Goal: Task Accomplishment & Management: Manage account settings

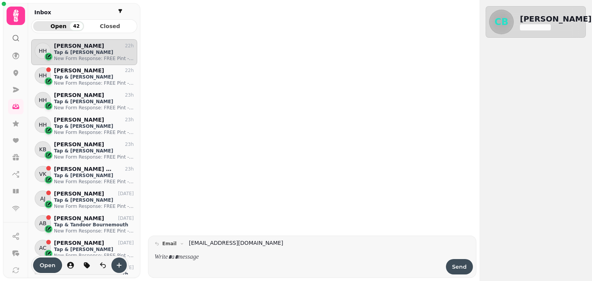
scroll to position [230, 100]
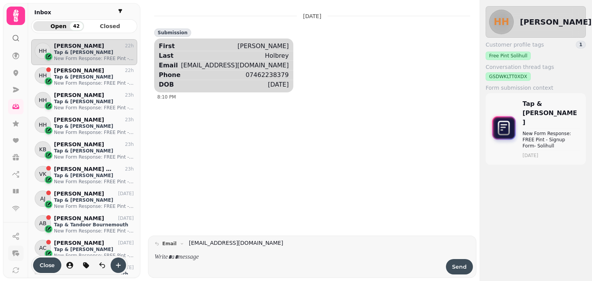
click at [16, 254] on icon "button" at bounding box center [17, 254] width 4 height 3
click at [14, 174] on icon at bounding box center [16, 173] width 6 height 3
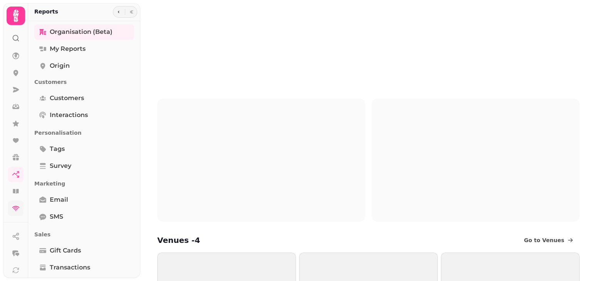
click at [15, 206] on icon at bounding box center [16, 209] width 8 height 8
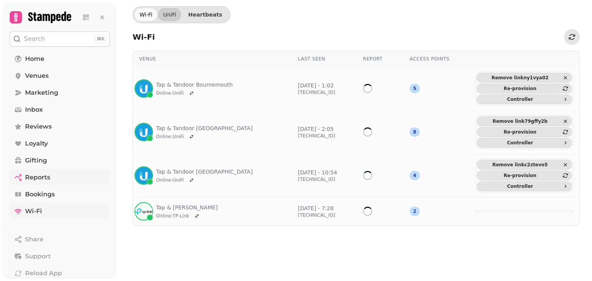
click at [31, 180] on span "Reports" at bounding box center [37, 177] width 25 height 9
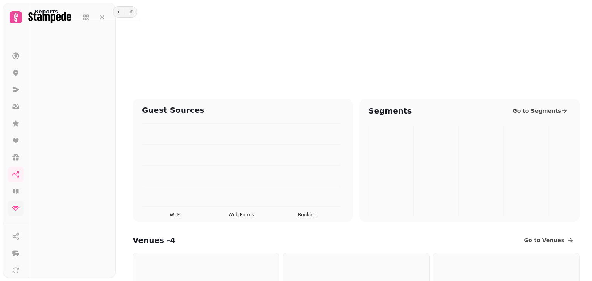
click at [32, 196] on div "Organisation (beta) My Reports Origin Customers Customers Interactions Personal…" at bounding box center [84, 149] width 112 height 251
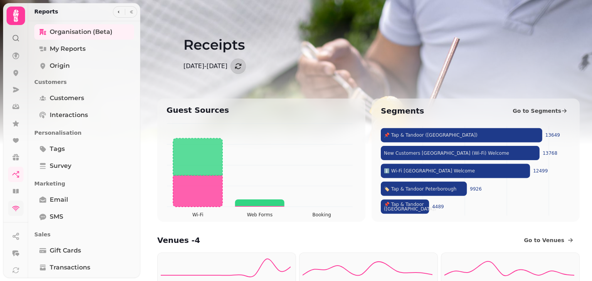
scroll to position [11, 0]
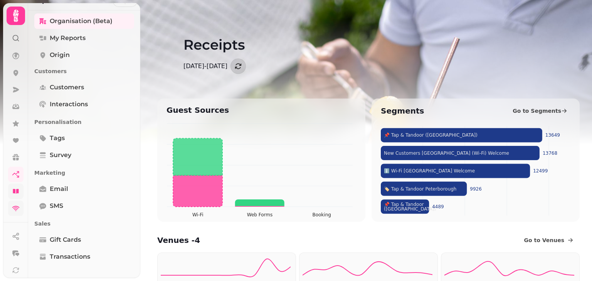
click at [8, 194] on link at bounding box center [15, 191] width 15 height 15
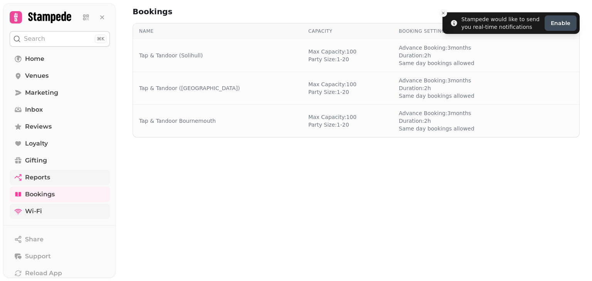
click at [35, 179] on span "Reports" at bounding box center [37, 177] width 25 height 9
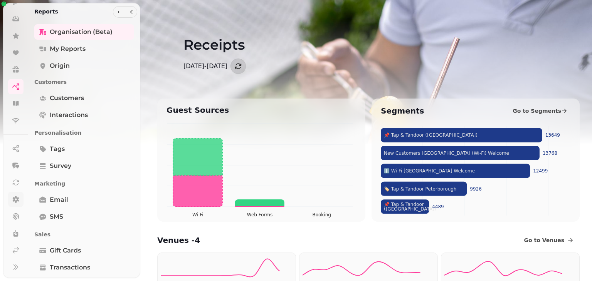
click at [17, 203] on link at bounding box center [15, 199] width 15 height 15
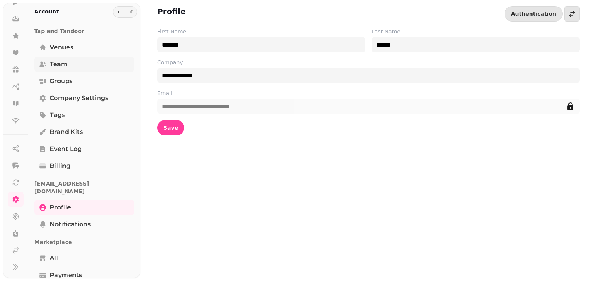
click at [61, 68] on span "Team" at bounding box center [59, 64] width 18 height 9
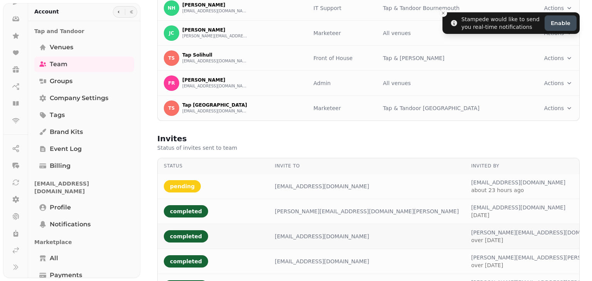
scroll to position [158, 0]
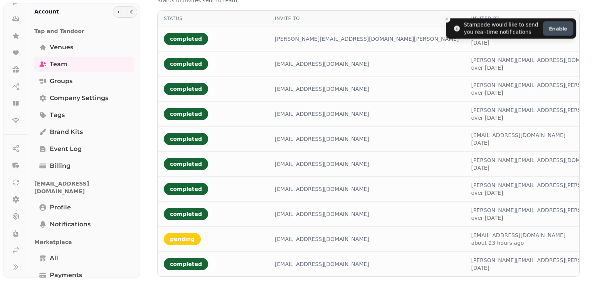
scroll to position [244, 0]
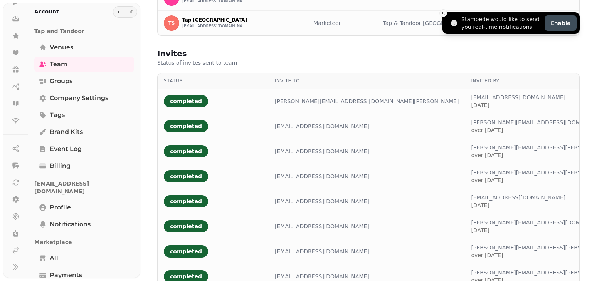
click at [445, 15] on icon "Close toast" at bounding box center [443, 13] width 5 height 5
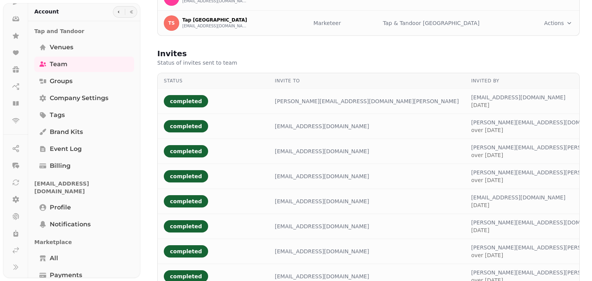
scroll to position [0, 0]
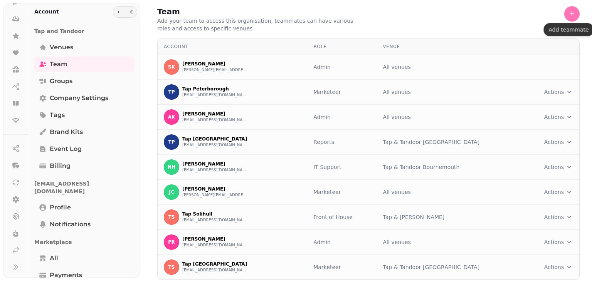
click at [569, 16] on icon "button" at bounding box center [572, 14] width 8 height 8
select select "*****"
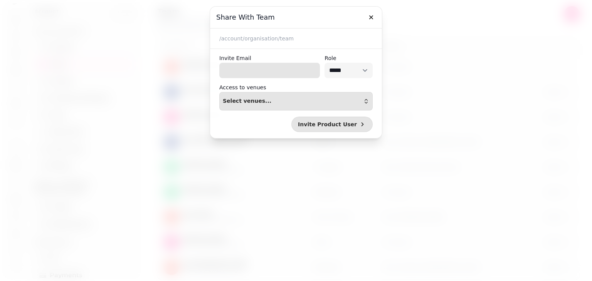
click at [280, 71] on input "Invite Email" at bounding box center [269, 70] width 101 height 15
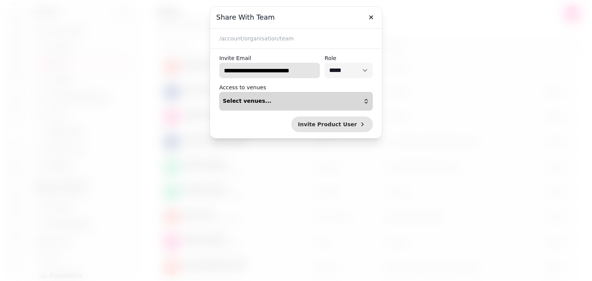
type input "**********"
click at [345, 106] on button "Select venues..." at bounding box center [295, 101] width 153 height 19
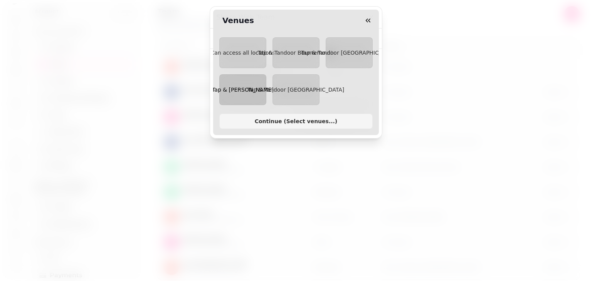
click at [247, 96] on button "Tap & [PERSON_NAME]" at bounding box center [242, 89] width 47 height 31
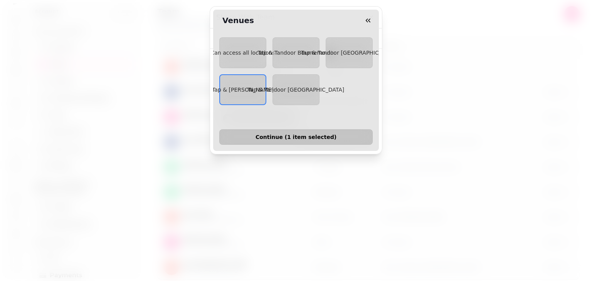
click at [330, 134] on button "Continue ( 1 item selected )" at bounding box center [295, 137] width 153 height 15
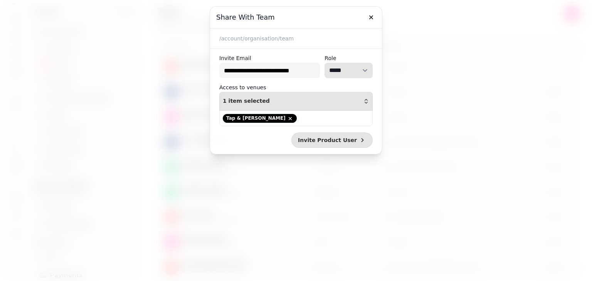
click at [359, 72] on select "**********" at bounding box center [349, 70] width 48 height 15
select select "**********"
click at [325, 63] on select "**********" at bounding box center [349, 70] width 48 height 15
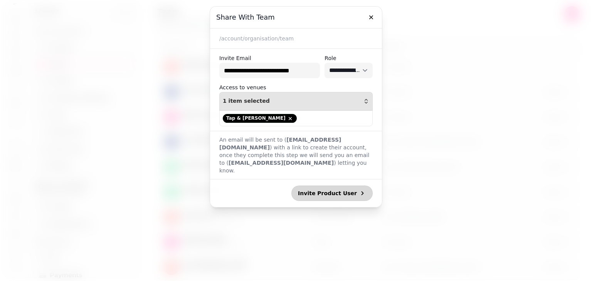
click at [345, 190] on button "Invite Product User" at bounding box center [331, 193] width 81 height 15
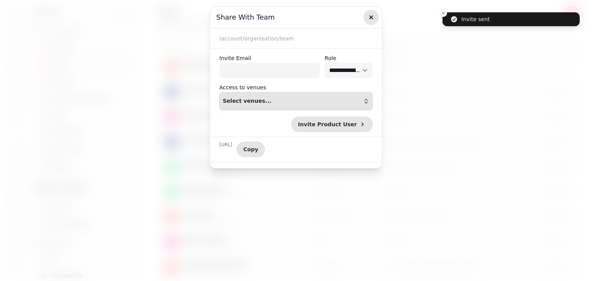
click at [371, 21] on button "button" at bounding box center [371, 17] width 15 height 15
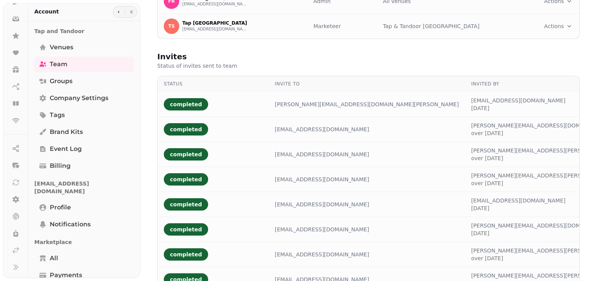
scroll to position [238, 0]
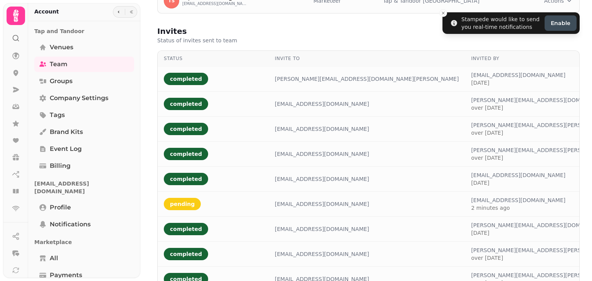
scroll to position [268, 0]
